Goal: Task Accomplishment & Management: Manage account settings

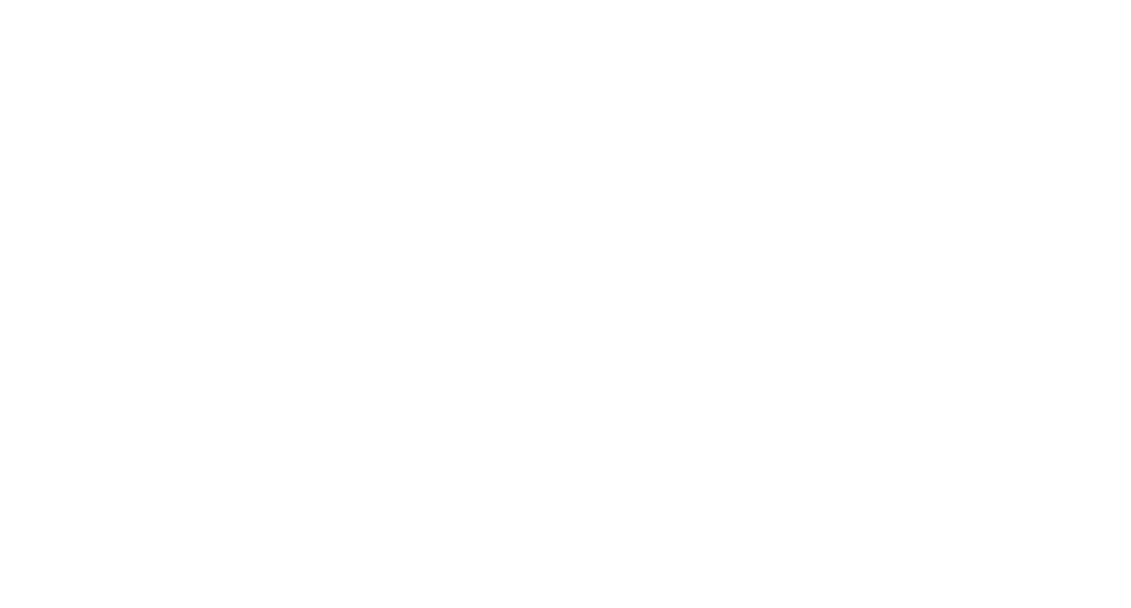
click at [341, 176] on div at bounding box center [565, 304] width 1131 height 608
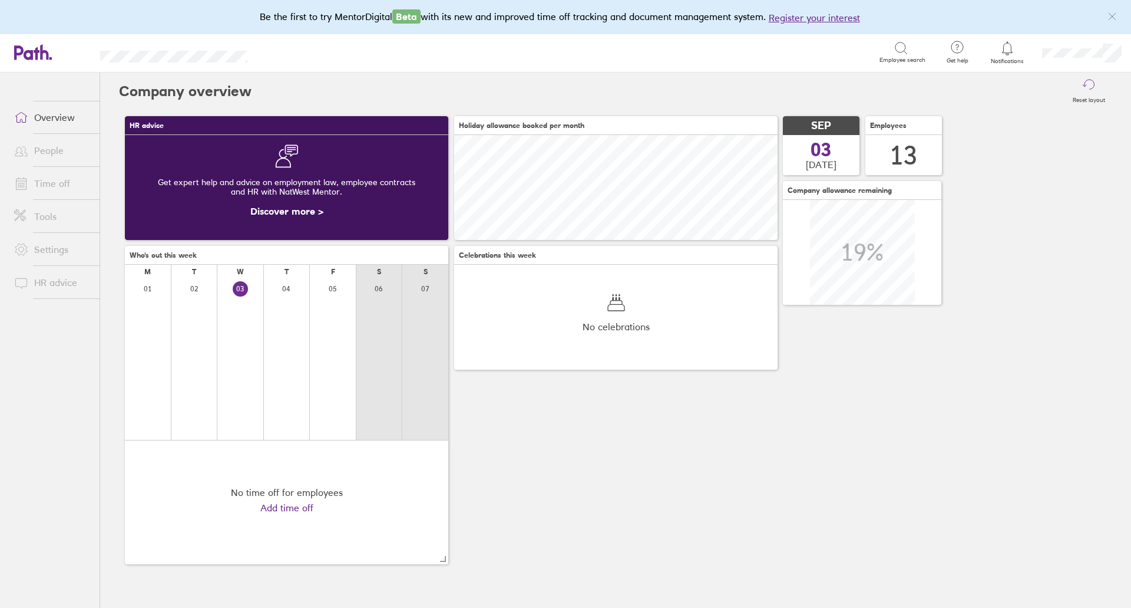
scroll to position [105, 324]
click at [66, 153] on link "People" at bounding box center [52, 150] width 95 height 24
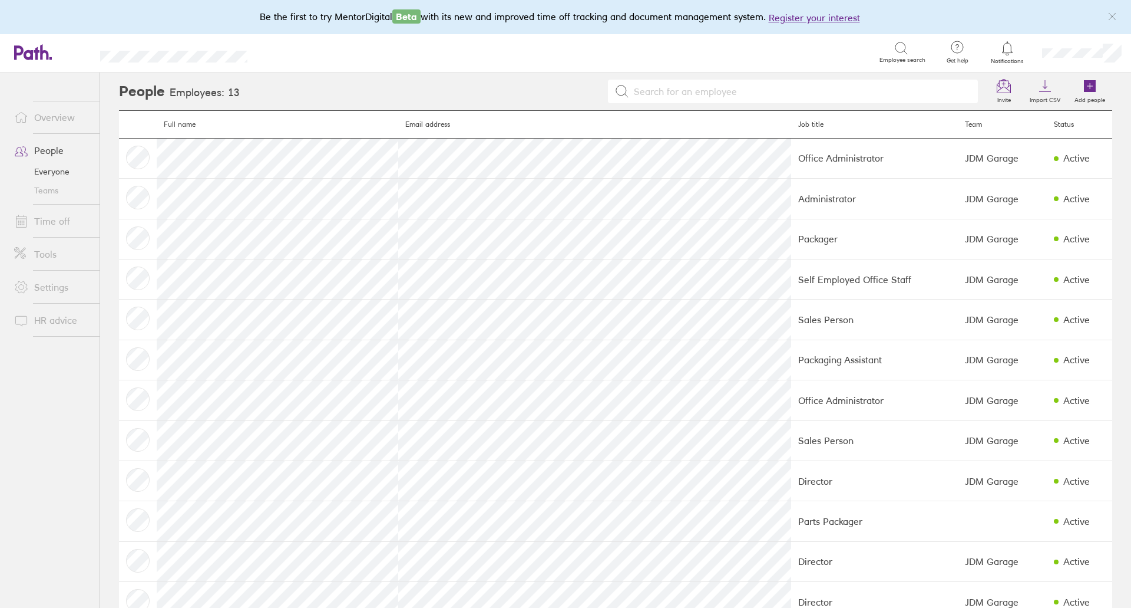
click at [70, 186] on link "Teams" at bounding box center [52, 190] width 95 height 19
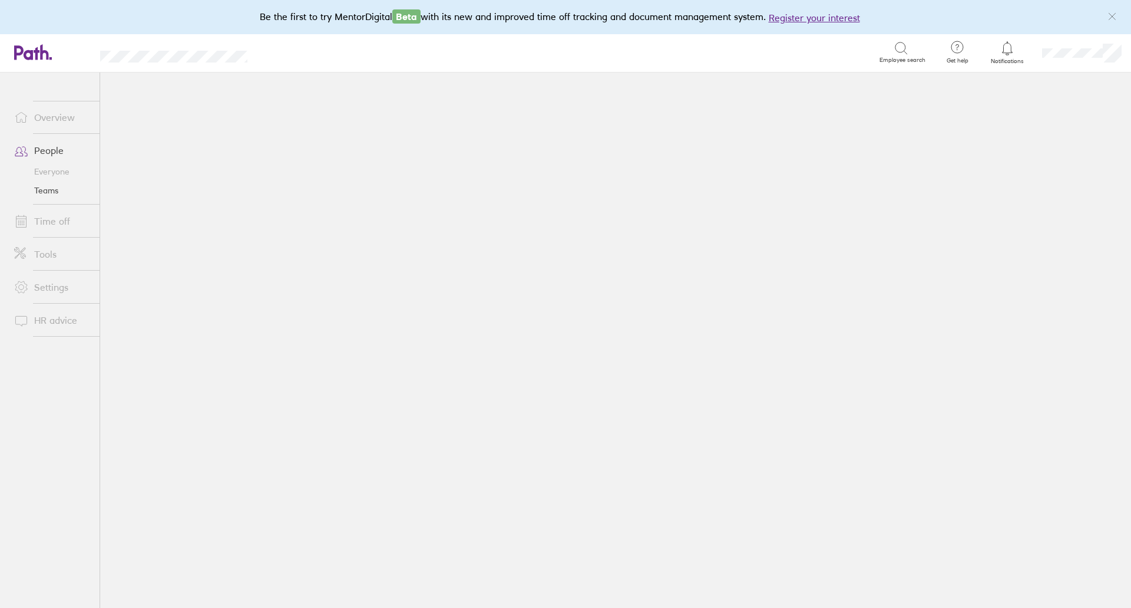
click at [69, 214] on link "Time off" at bounding box center [52, 221] width 95 height 24
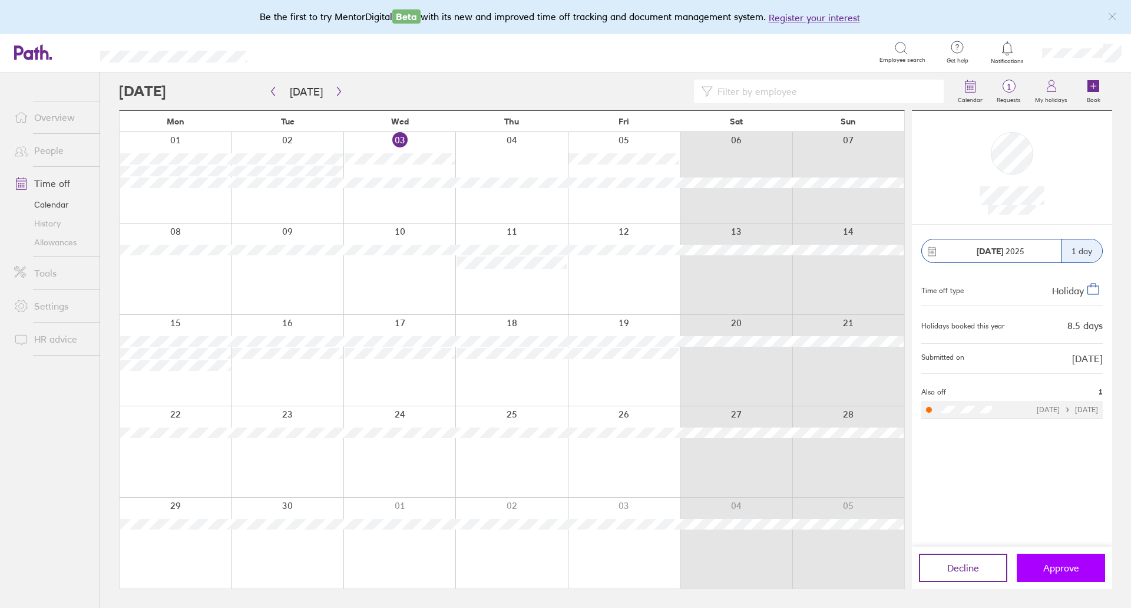
click at [1047, 563] on span "Approve" at bounding box center [1062, 567] width 36 height 11
click at [1052, 561] on button "Approve" at bounding box center [1061, 567] width 88 height 28
click at [1049, 573] on span "Approve" at bounding box center [1062, 567] width 36 height 11
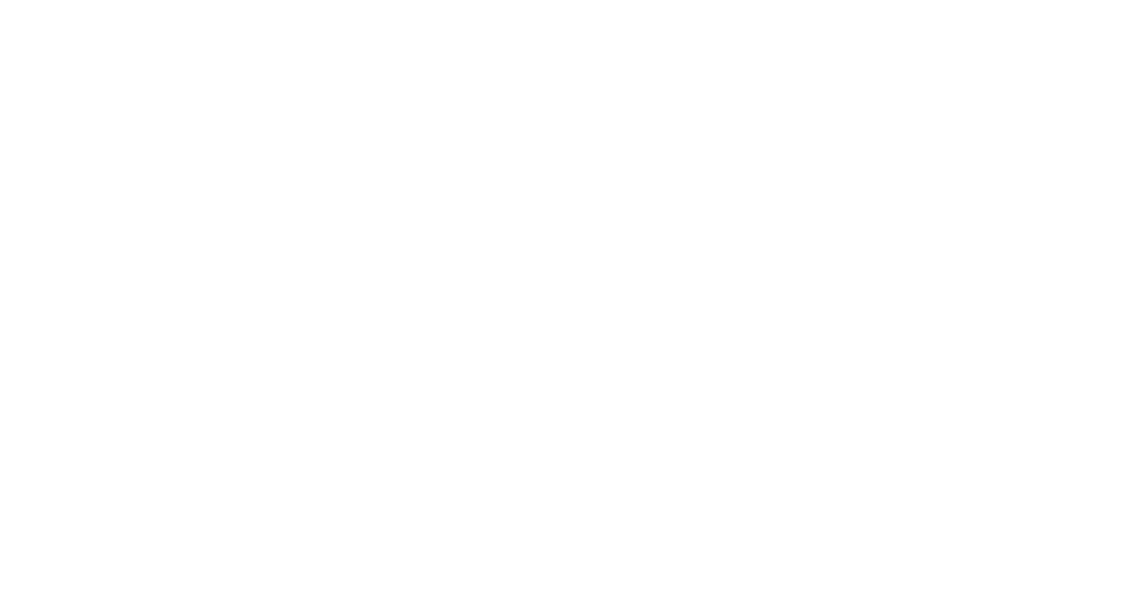
click at [403, 243] on div at bounding box center [565, 304] width 1131 height 608
